Goal: Transaction & Acquisition: Purchase product/service

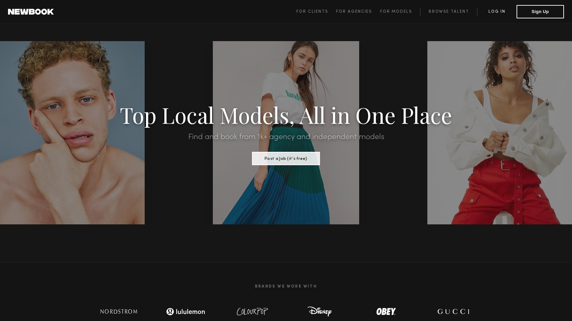
click at [493, 12] on link "Log in" at bounding box center [496, 12] width 39 height 8
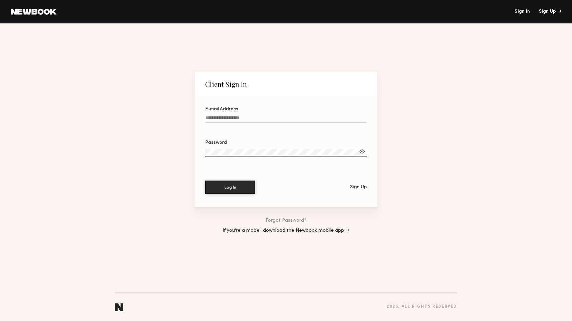
type input "**********"
click at [230, 187] on button "Log In" at bounding box center [230, 186] width 50 height 13
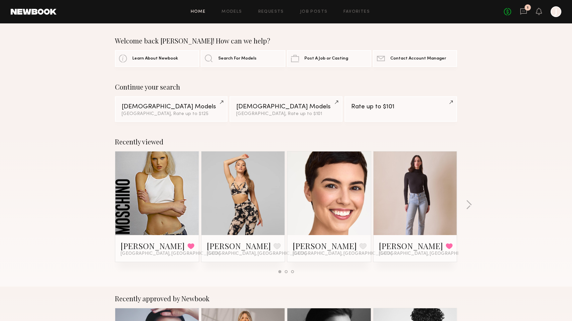
click at [159, 185] on link at bounding box center [157, 193] width 41 height 84
click at [159, 166] on link at bounding box center [157, 193] width 41 height 84
click at [264, 110] on link "Female Models Los Angeles, Rate up to $101" at bounding box center [286, 108] width 113 height 25
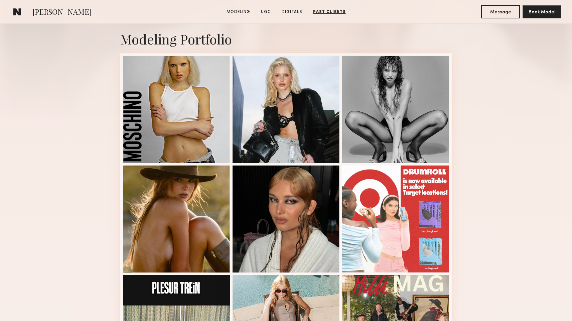
scroll to position [96, 0]
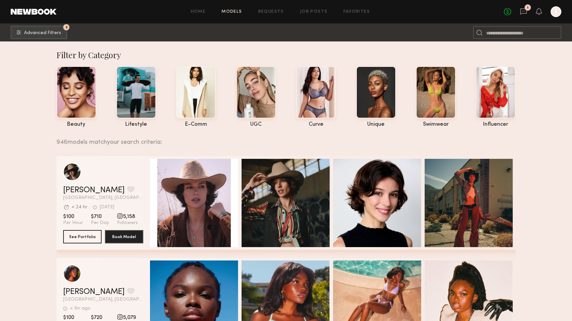
click at [43, 9] on header "Home Models Requests Job Posts Favorites Sign Out No fees up to $5,000 1 J" at bounding box center [286, 11] width 572 height 23
click at [43, 9] on link at bounding box center [34, 12] width 46 height 6
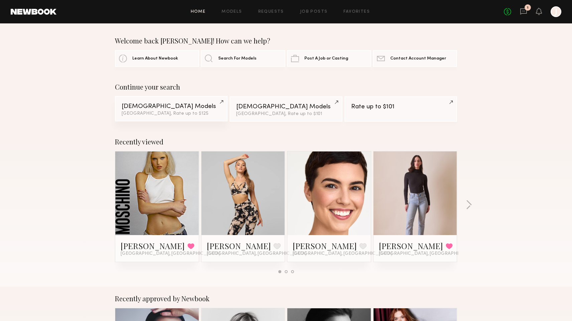
click at [154, 110] on link "Female Models Los Angeles, Rate up to $125" at bounding box center [171, 108] width 113 height 25
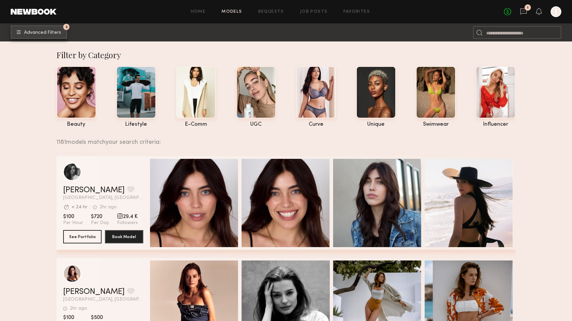
click at [38, 33] on span "Advanced Filters" at bounding box center [42, 32] width 37 height 5
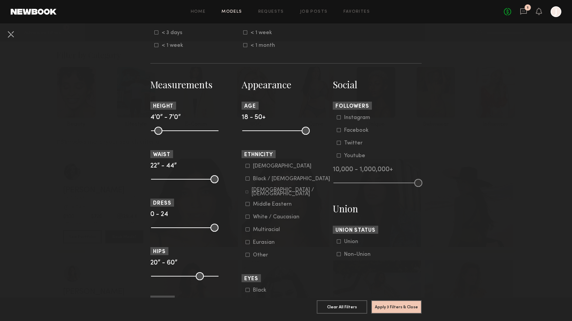
scroll to position [252, 0]
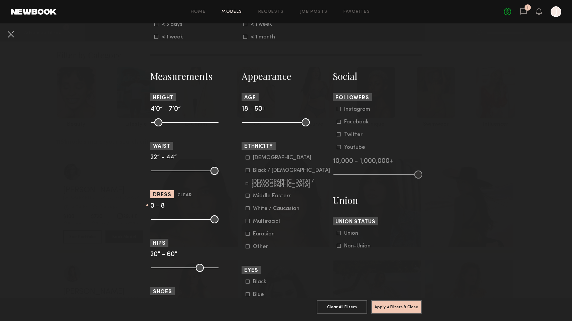
drag, startPoint x: 213, startPoint y: 219, endPoint x: 176, endPoint y: 219, distance: 37.1
type input "*"
click at [176, 219] on input "range" at bounding box center [184, 219] width 67 height 8
drag, startPoint x: 212, startPoint y: 266, endPoint x: 181, endPoint y: 267, distance: 31.8
type input "**"
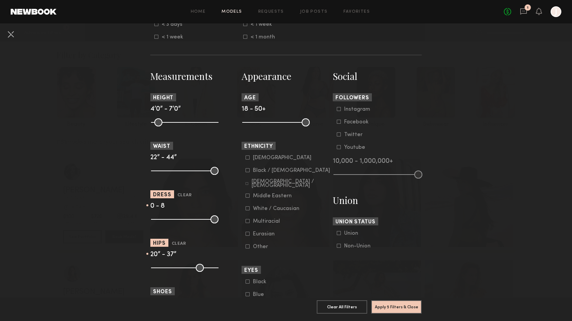
click at [181, 267] on input "range" at bounding box center [184, 268] width 67 height 8
drag, startPoint x: 305, startPoint y: 121, endPoint x: 285, endPoint y: 121, distance: 20.0
type input "**"
click at [285, 121] on input "range" at bounding box center [275, 122] width 67 height 8
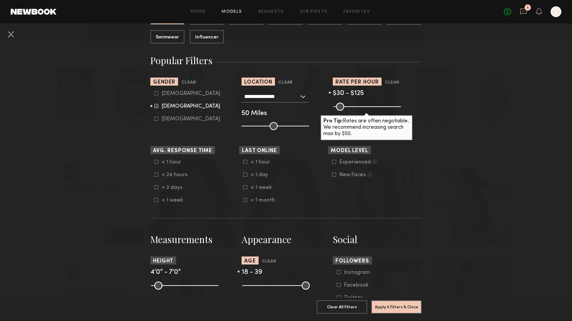
scroll to position [59, 0]
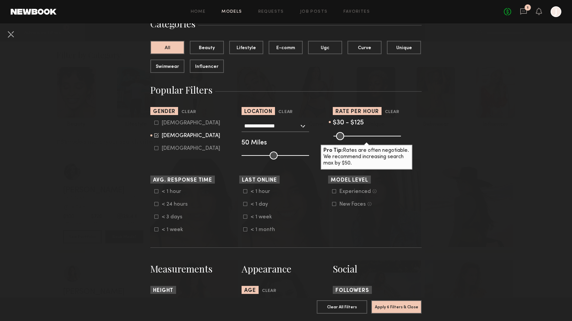
click at [335, 191] on icon at bounding box center [334, 191] width 4 height 4
drag, startPoint x: 350, startPoint y: 137, endPoint x: 356, endPoint y: 137, distance: 5.7
type input "***"
click at [356, 137] on input "range" at bounding box center [366, 136] width 67 height 8
click at [395, 307] on button "Apply 7 Filters & Close" at bounding box center [396, 306] width 50 height 13
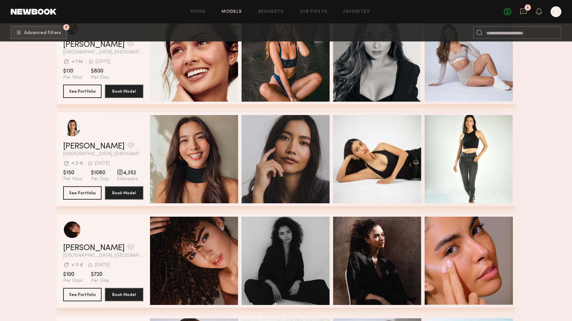
scroll to position [3171, 0]
